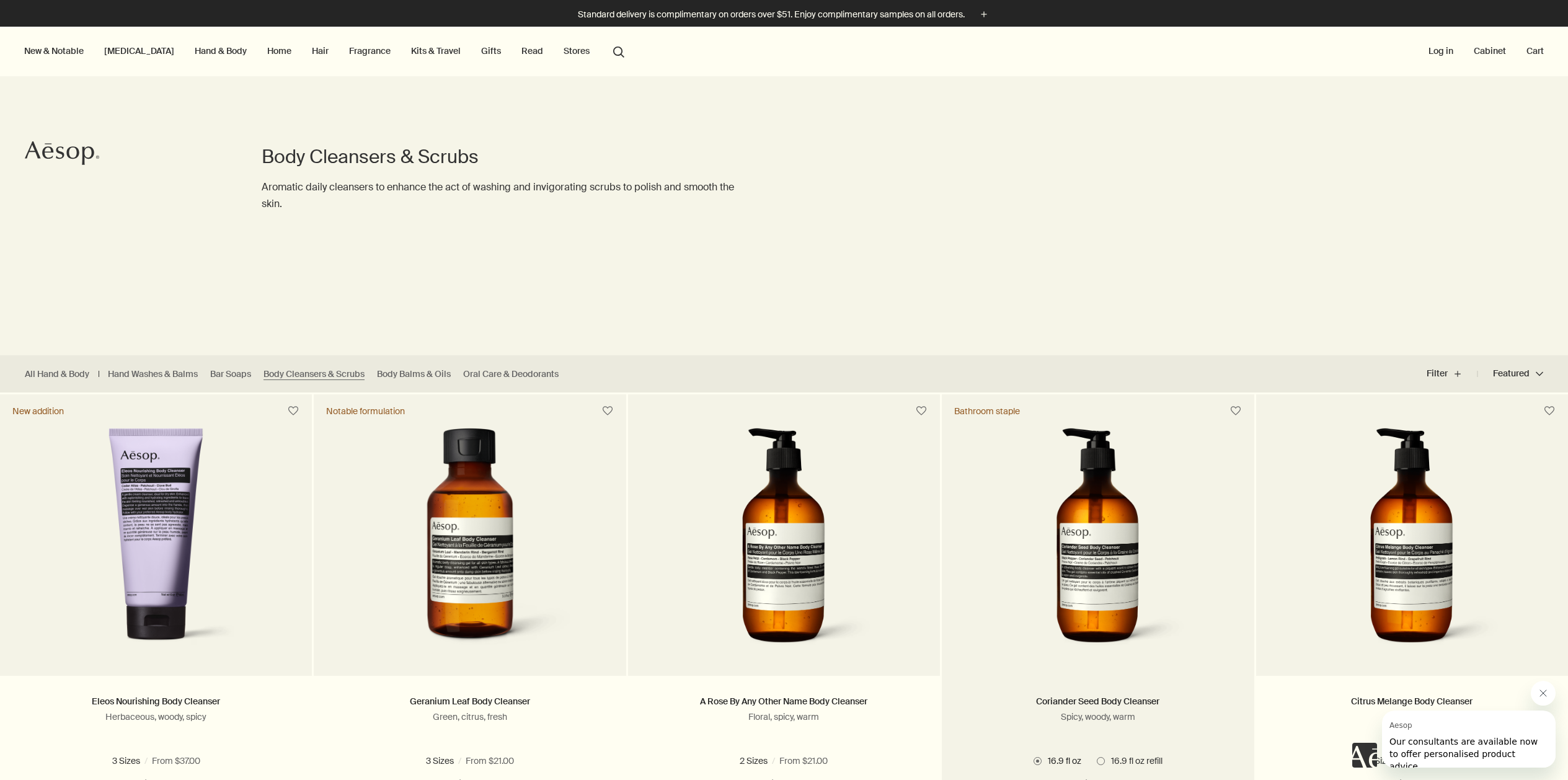
scroll to position [234, 0]
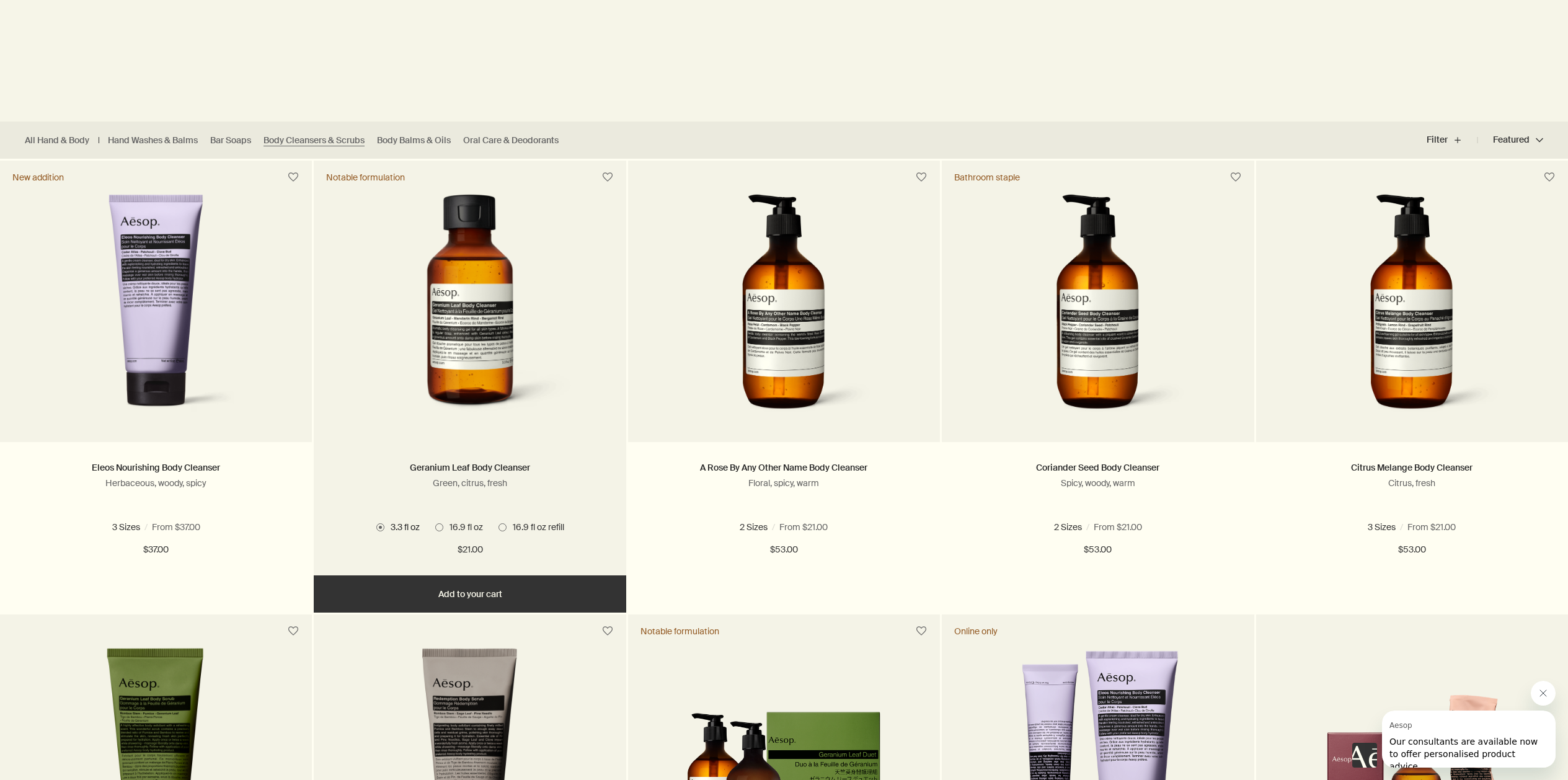
click at [449, 526] on span "16.9 fl oz" at bounding box center [463, 527] width 40 height 11
click at [435, 755] on input "16.9 fl oz" at bounding box center [435, 759] width 0 height 8
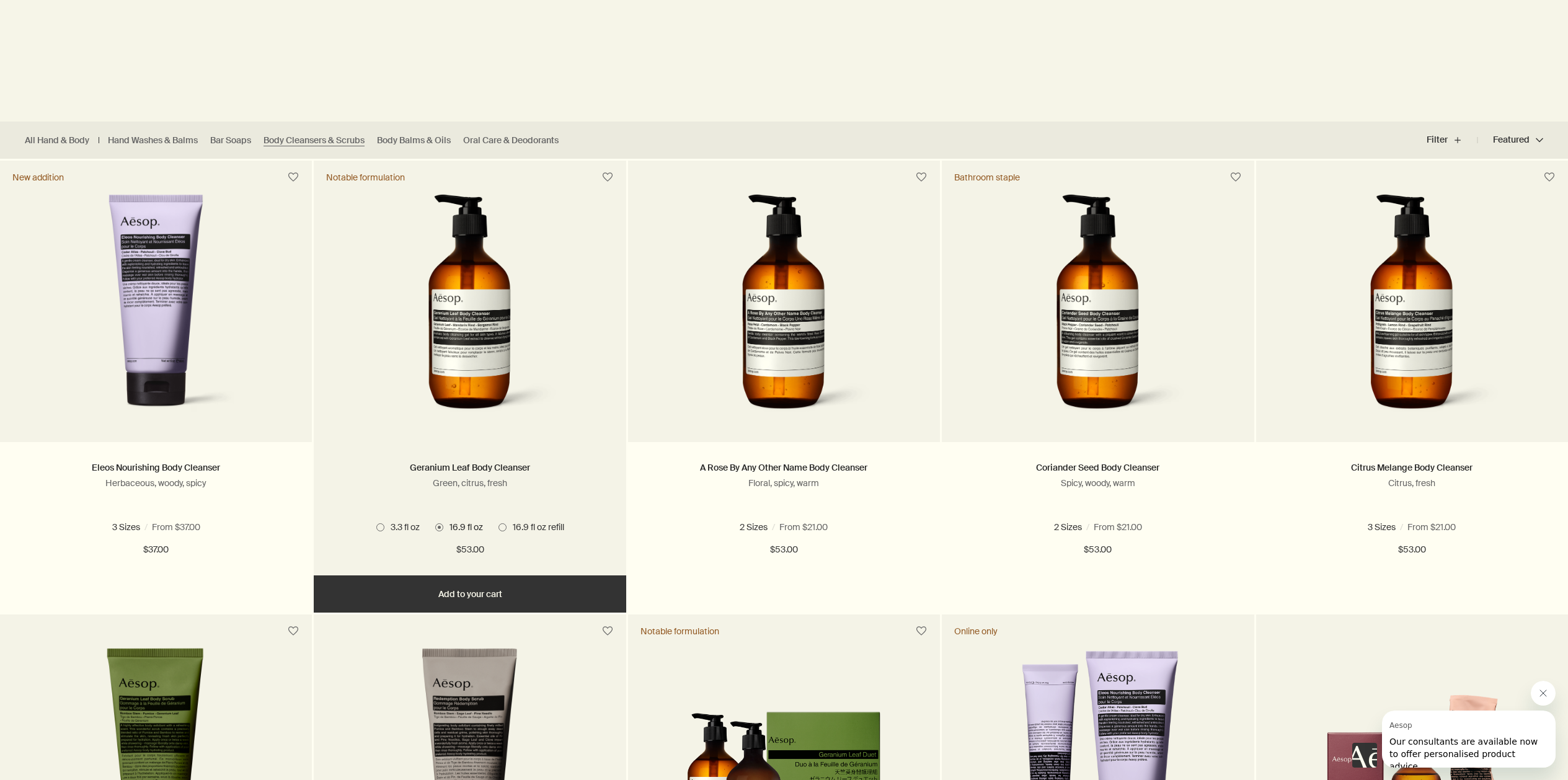
click at [551, 527] on span "16.9 fl oz refill" at bounding box center [535, 527] width 57 height 11
click at [498, 755] on input "16.9 fl oz refill" at bounding box center [498, 759] width 0 height 8
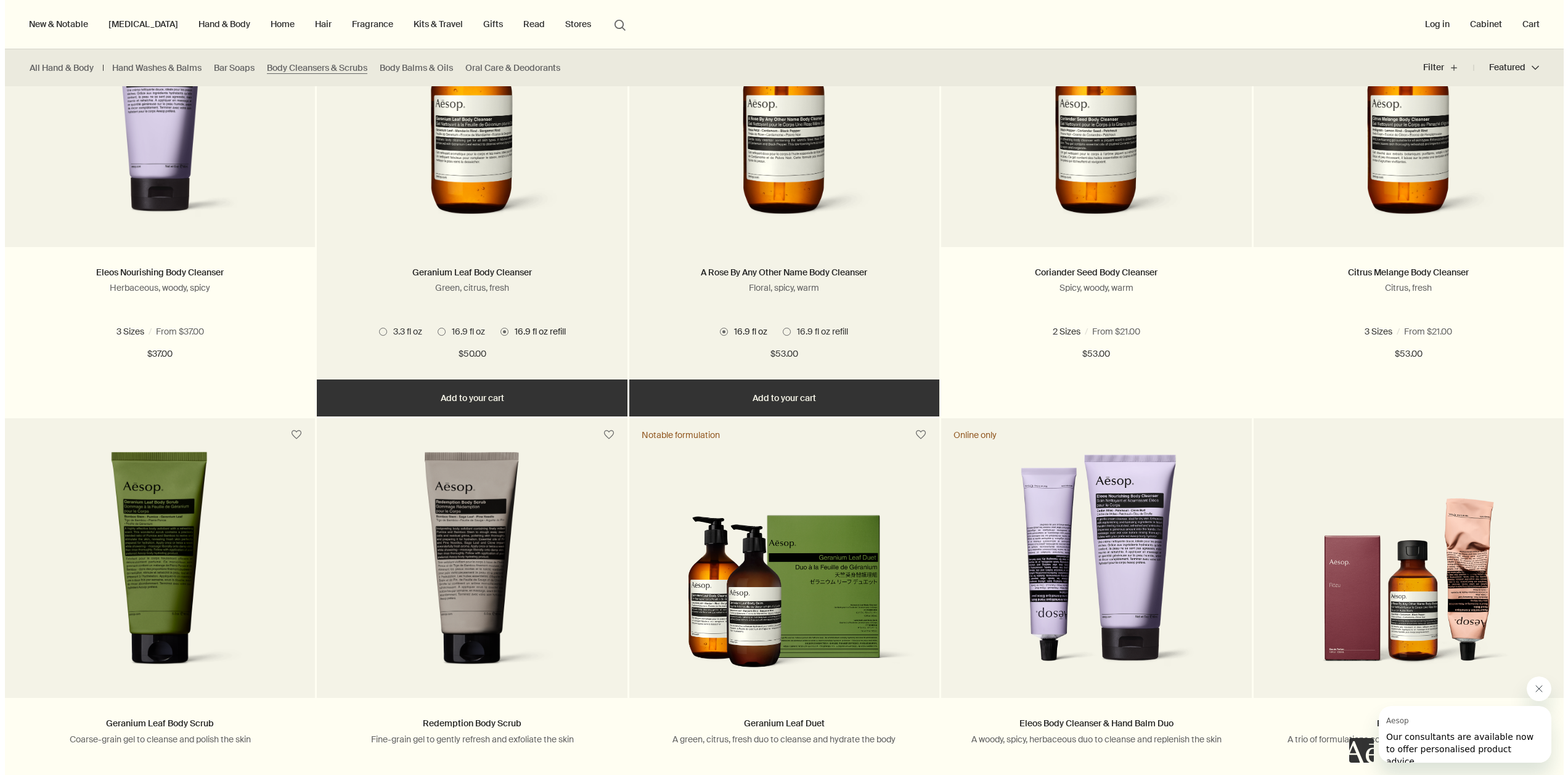
scroll to position [0, 0]
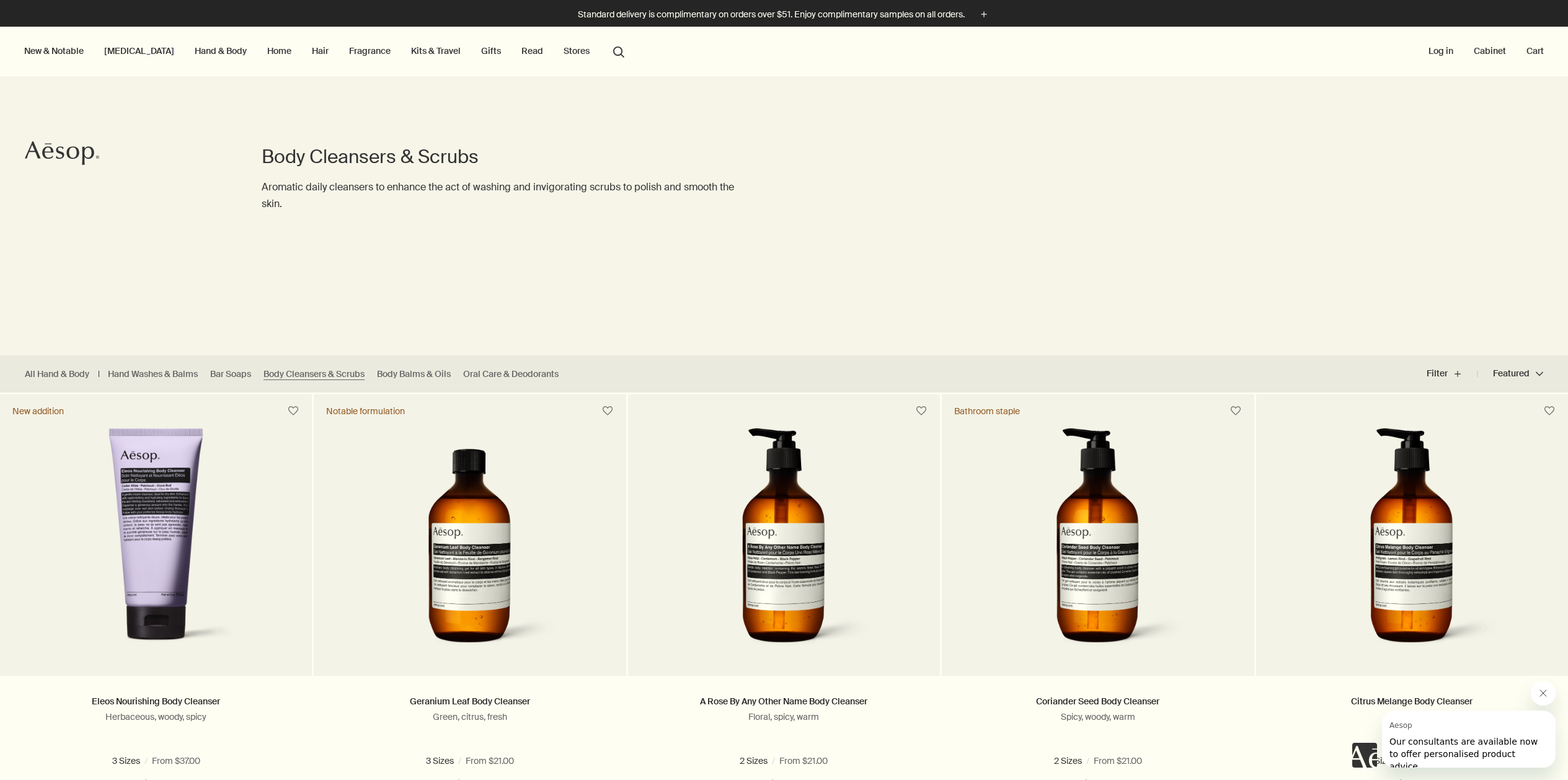
click at [479, 53] on link "Gifts" at bounding box center [491, 51] width 25 height 16
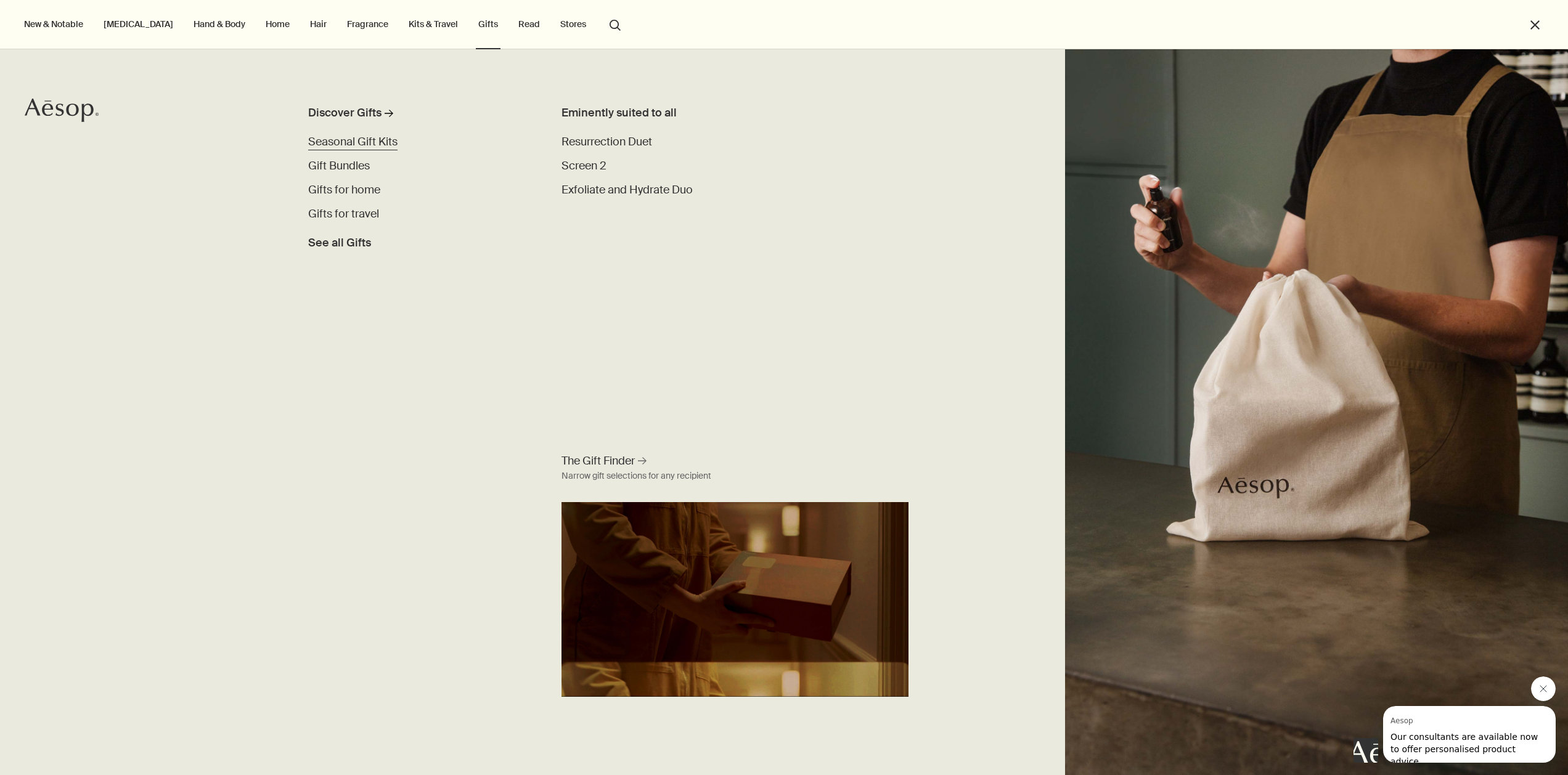
click at [383, 144] on span "Seasonal Gift Kits" at bounding box center [353, 142] width 89 height 15
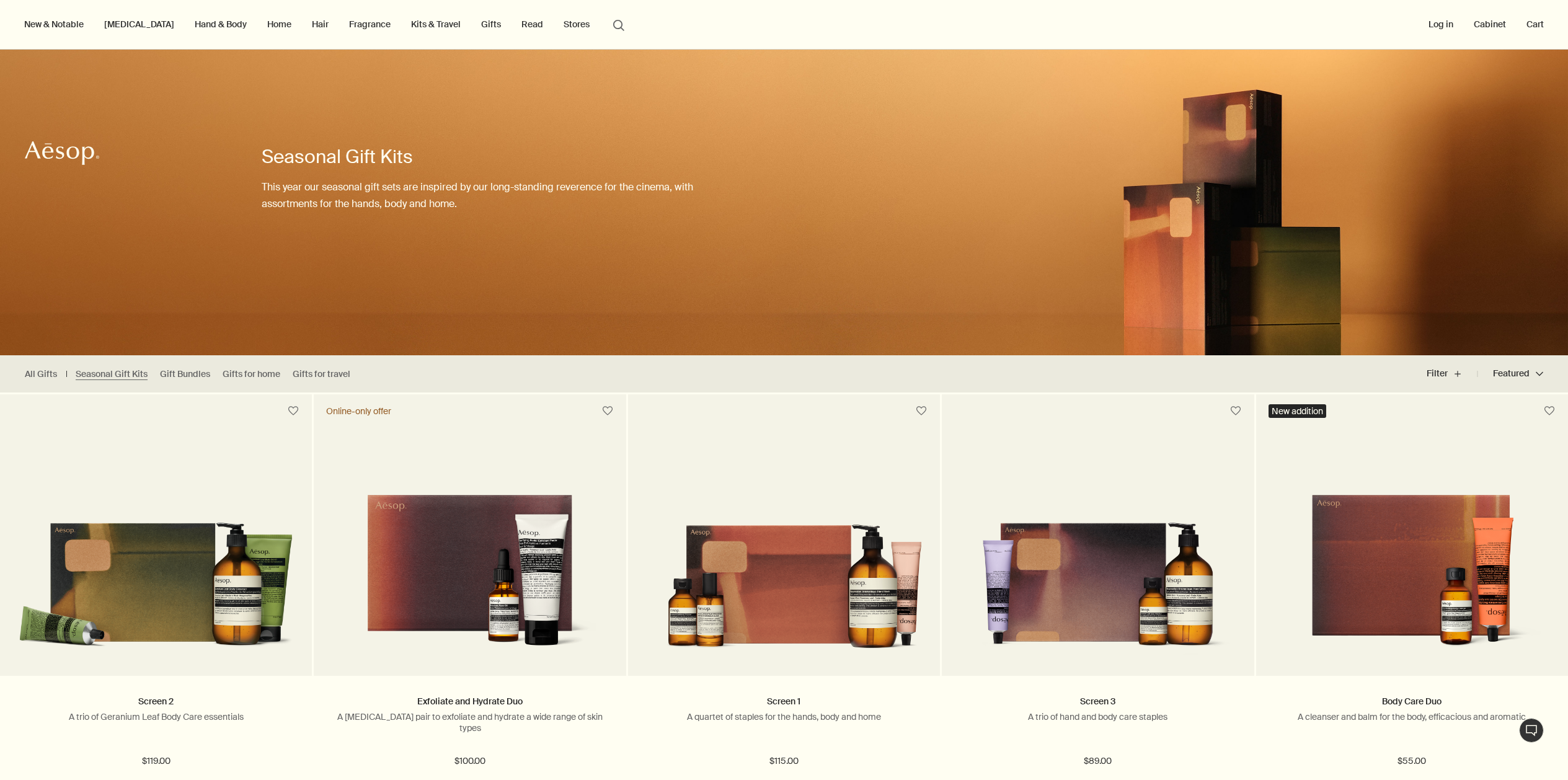
scroll to position [301, 0]
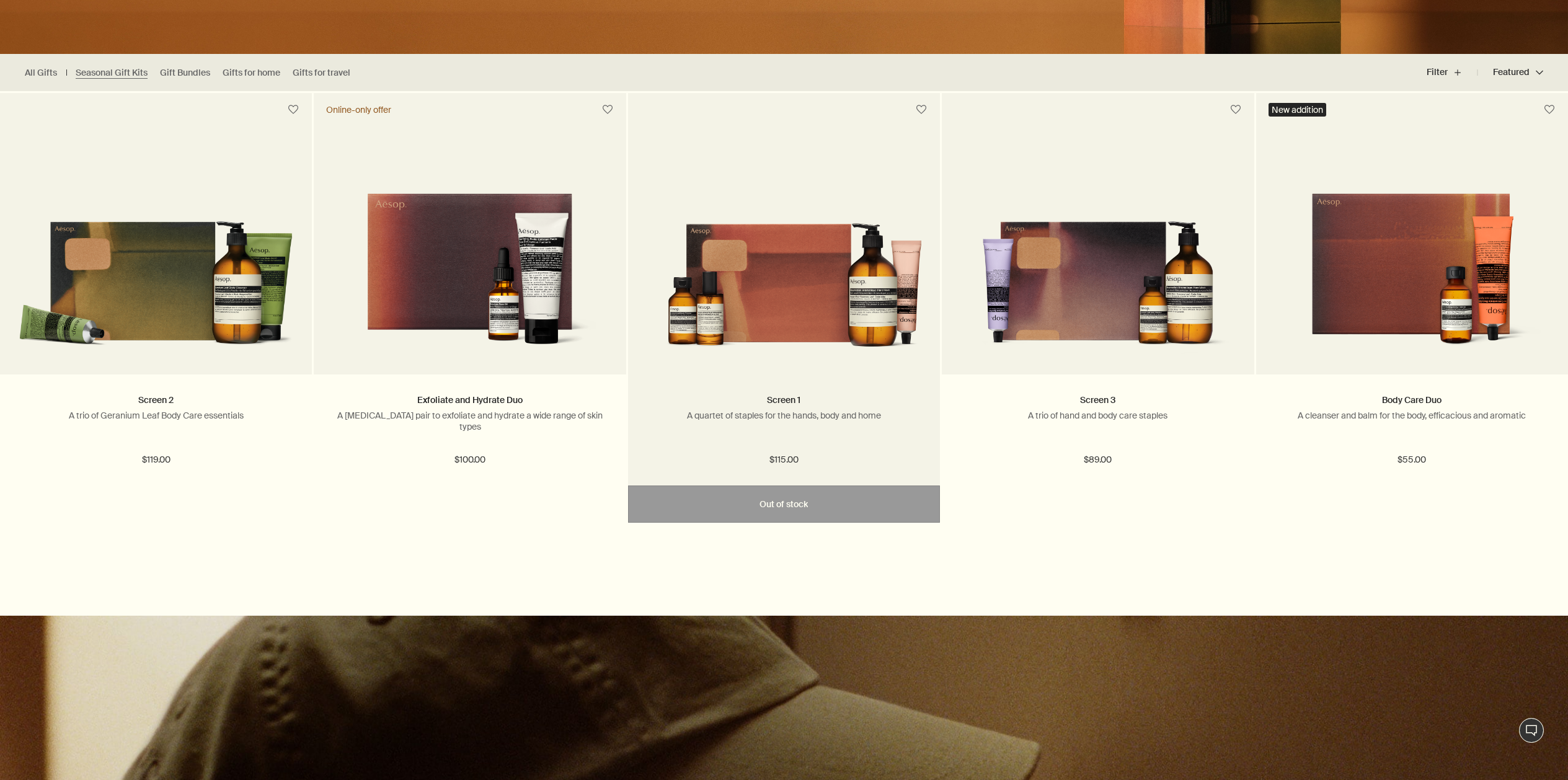
click at [752, 291] on img at bounding box center [784, 272] width 275 height 167
